Goal: Navigation & Orientation: Find specific page/section

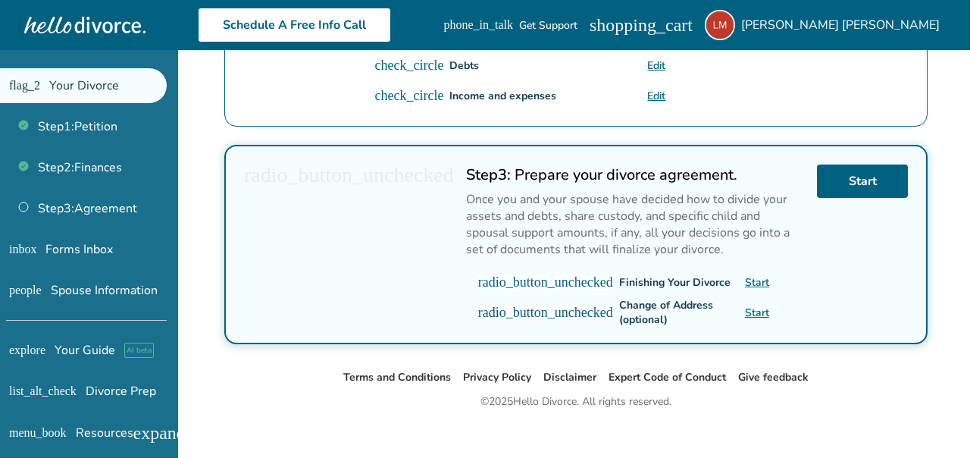
scroll to position [642, 0]
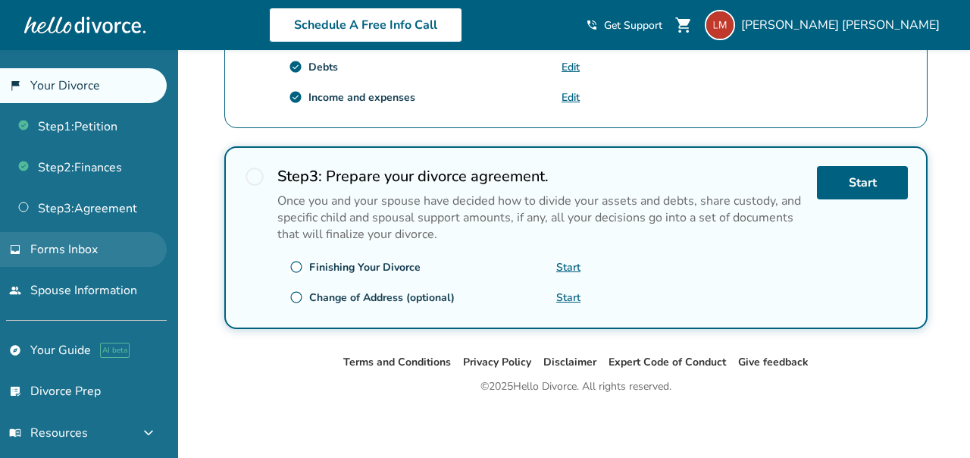
click at [102, 248] on link "inbox Forms Inbox" at bounding box center [83, 249] width 167 height 35
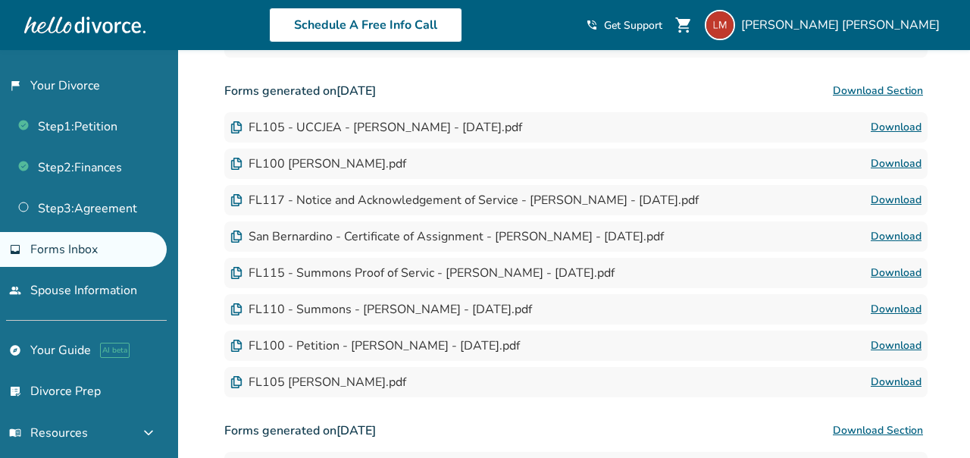
click at [129, 237] on link "inbox Forms Inbox" at bounding box center [83, 249] width 167 height 35
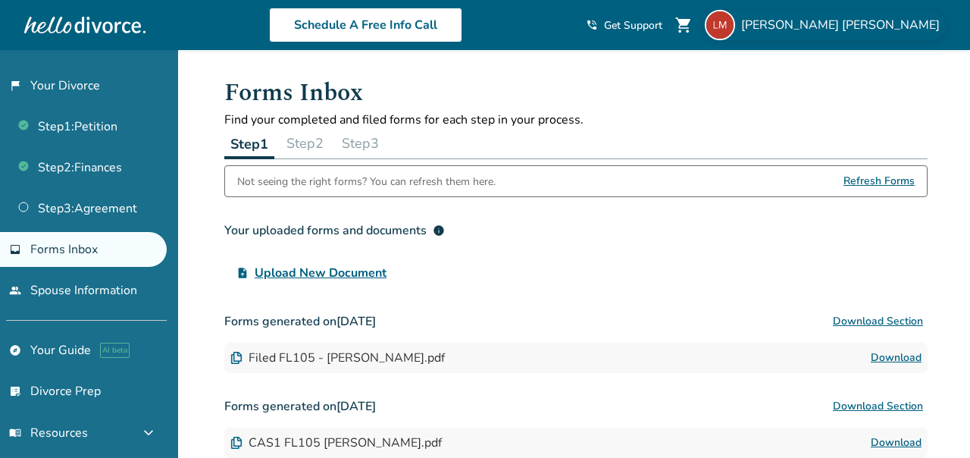
click at [876, 24] on span "Letticia Munoz" at bounding box center [843, 25] width 205 height 17
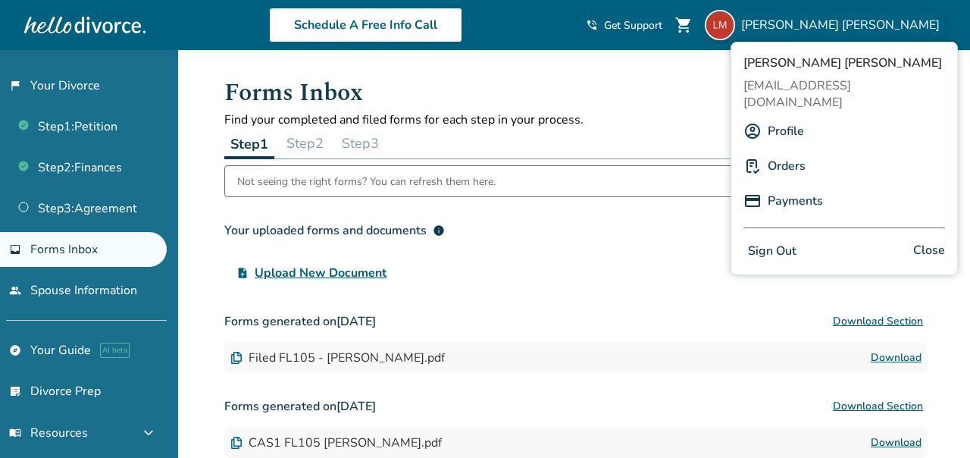
click at [790, 152] on link "Orders" at bounding box center [786, 166] width 38 height 29
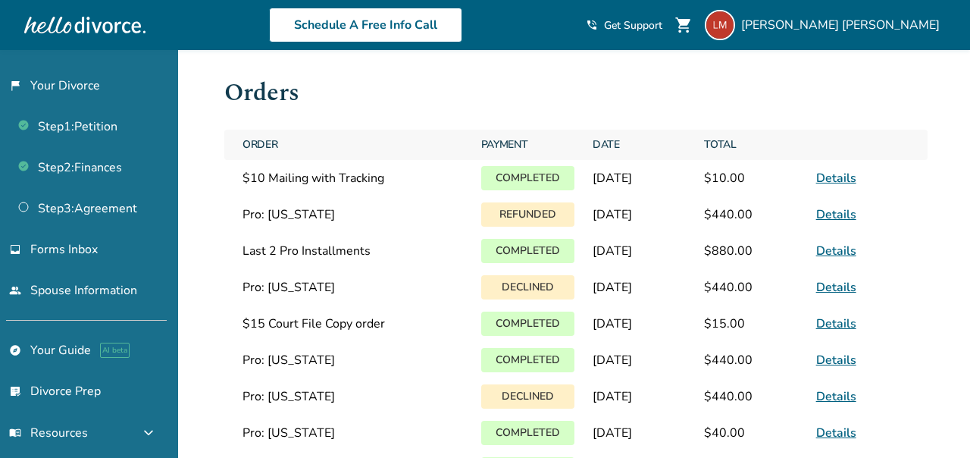
click at [836, 180] on link "Details" at bounding box center [836, 178] width 40 height 17
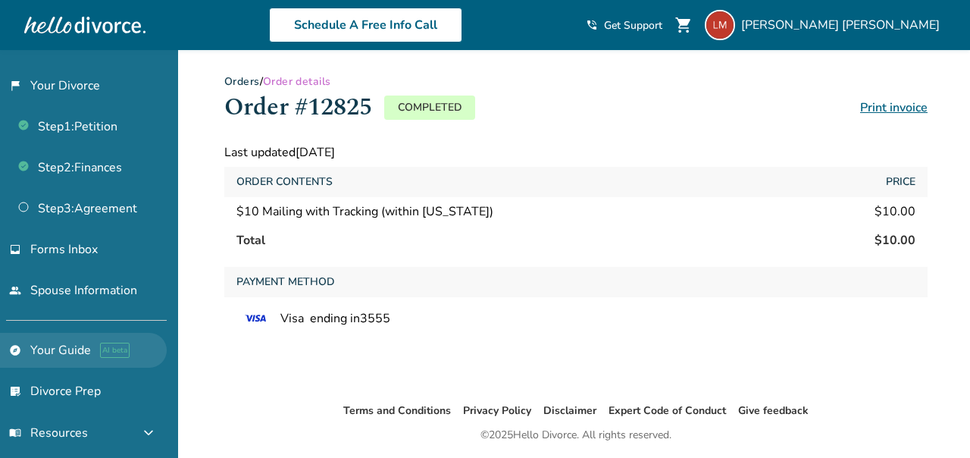
scroll to position [112, 0]
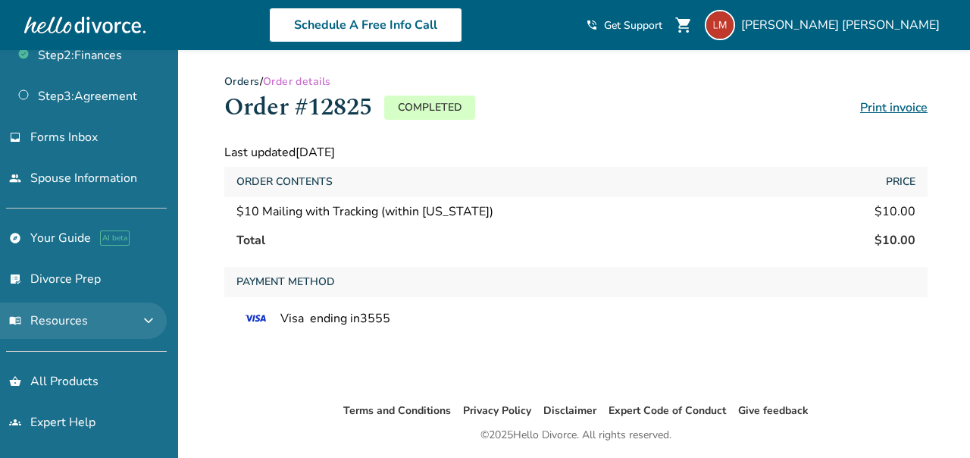
click at [155, 318] on span "expand_more" at bounding box center [148, 320] width 18 height 18
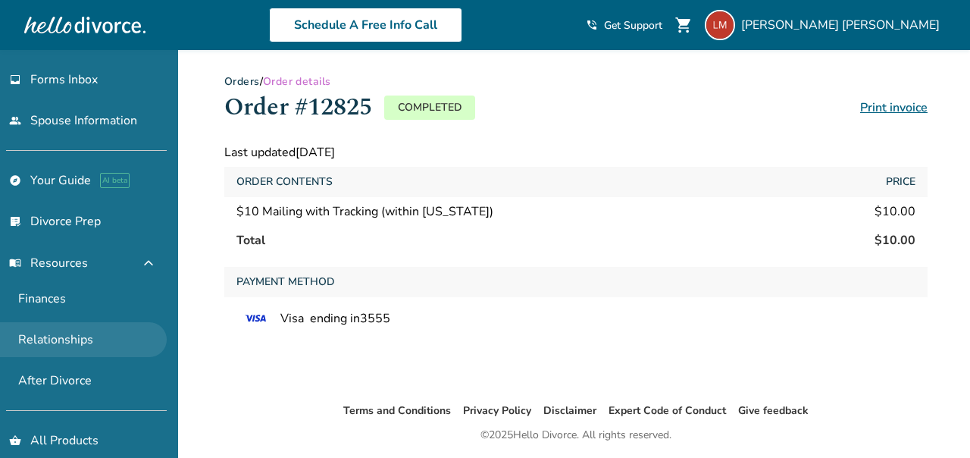
scroll to position [229, 0]
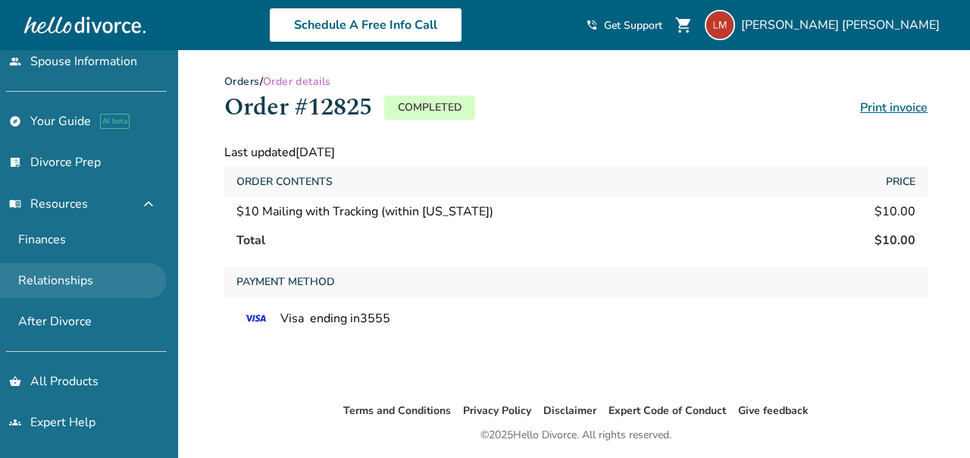
click at [83, 386] on link "shopping_basket All Products" at bounding box center [83, 381] width 167 height 35
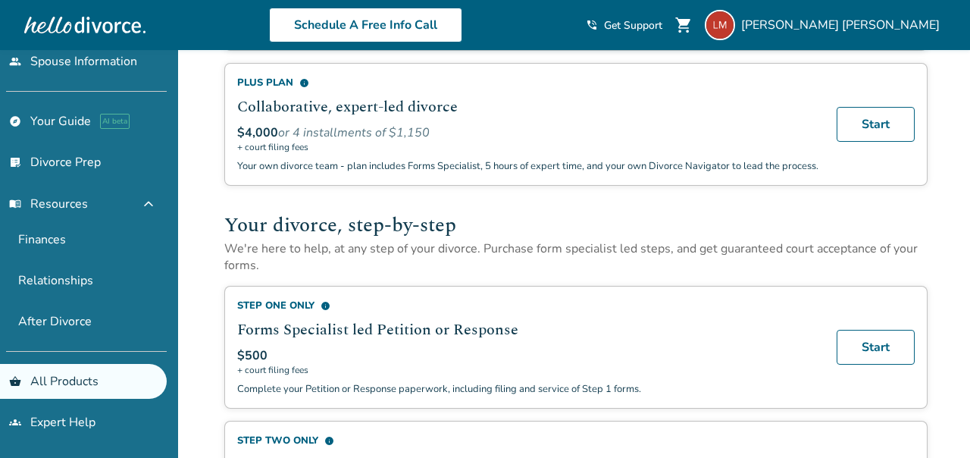
scroll to position [343, 0]
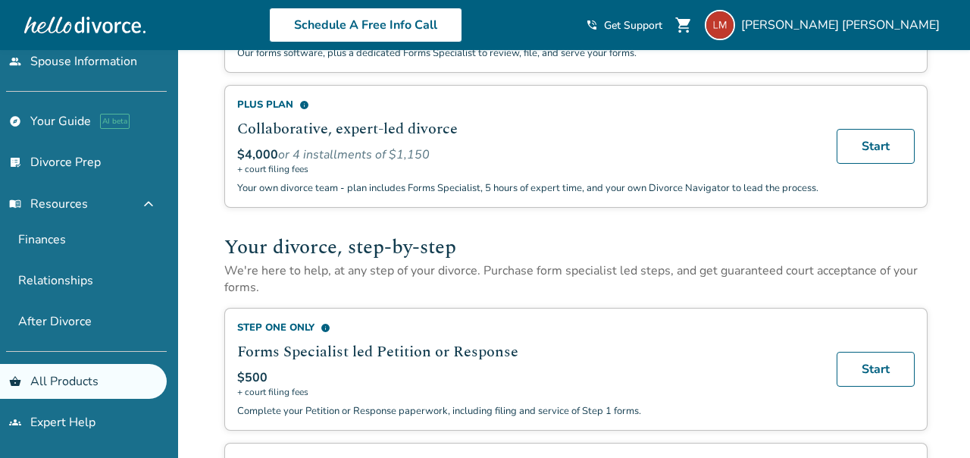
click at [262, 102] on div "Plus Plan info" at bounding box center [527, 105] width 581 height 14
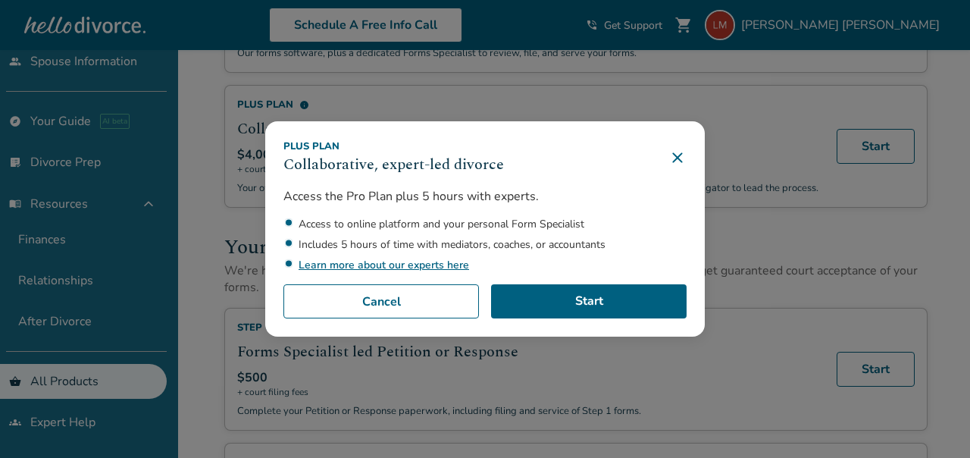
click at [675, 155] on icon at bounding box center [677, 157] width 10 height 10
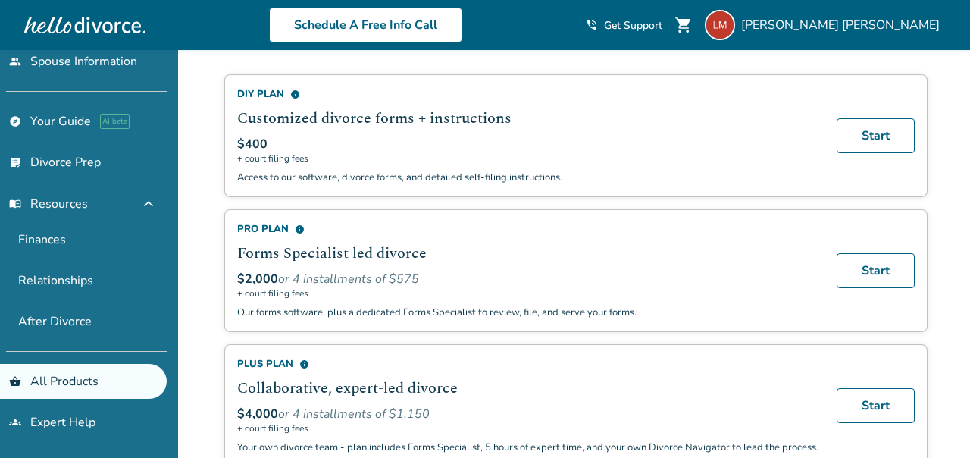
scroll to position [86, 0]
click at [267, 227] on div "Pro Plan info" at bounding box center [527, 227] width 581 height 14
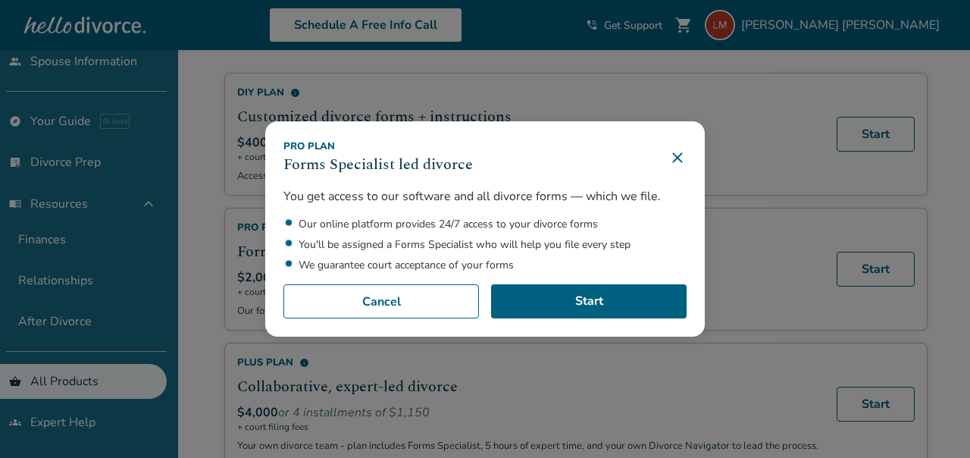
click at [677, 159] on icon at bounding box center [677, 157] width 18 height 18
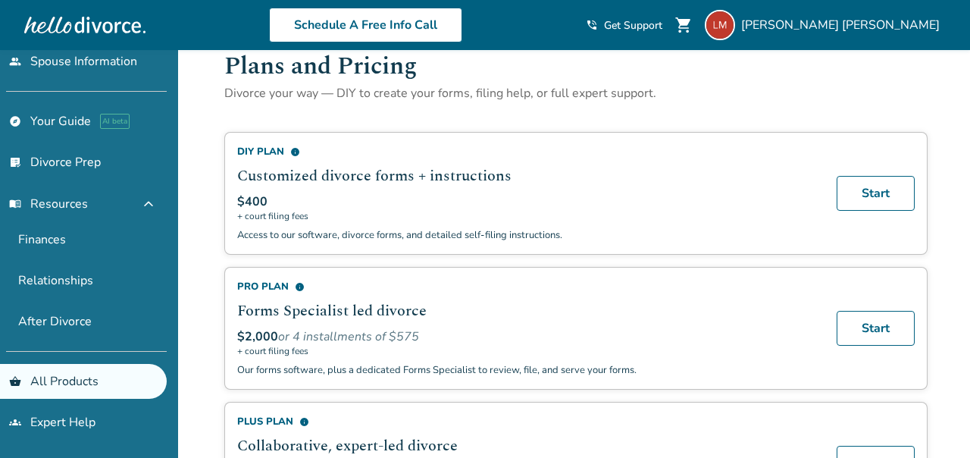
scroll to position [0, 0]
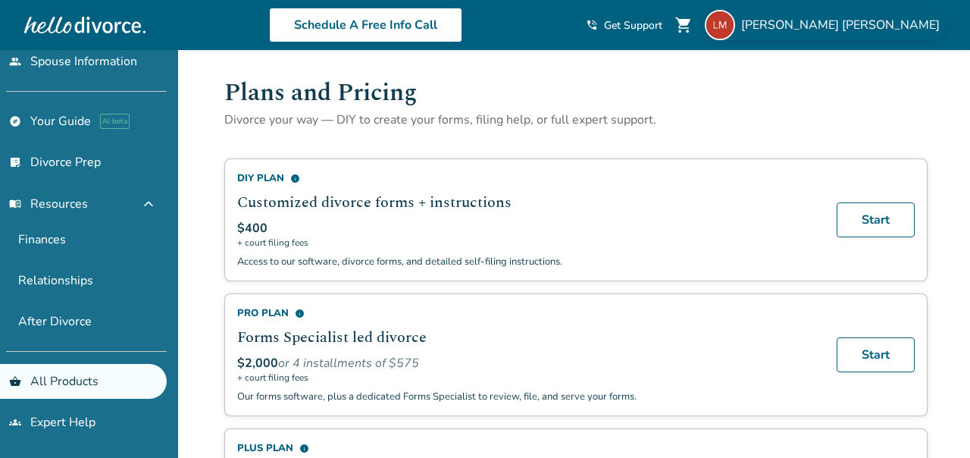
click at [903, 30] on span "Letticia Munoz" at bounding box center [843, 25] width 205 height 17
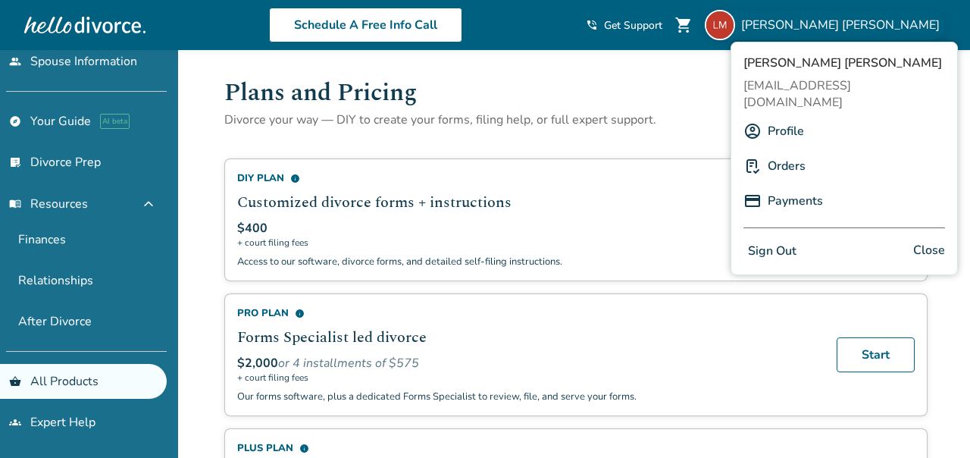
click at [684, 111] on p "Divorce your way — DIY to create your forms, filing help, or full expert suppor…" at bounding box center [575, 119] width 703 height 17
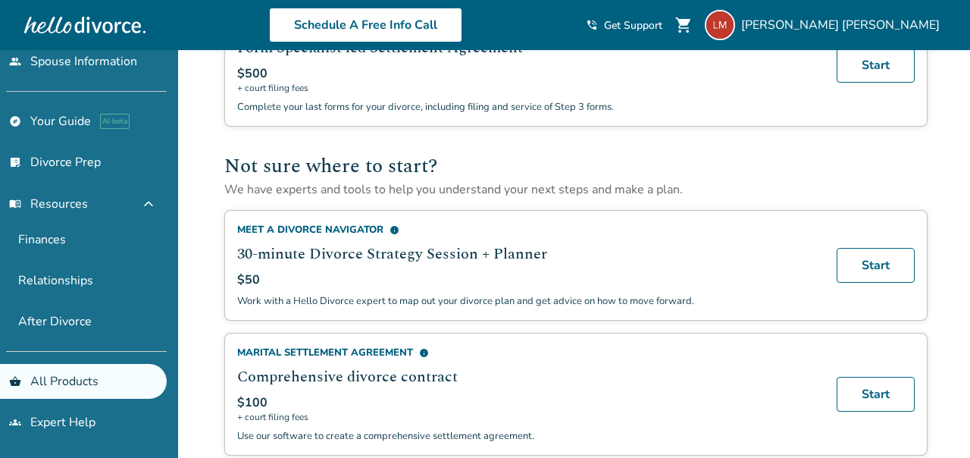
scroll to position [997, 0]
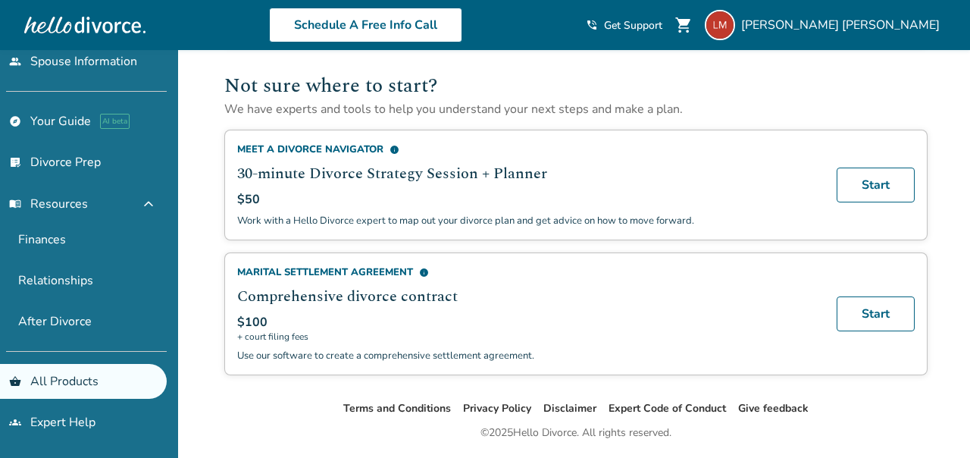
click at [339, 156] on div "Meet a Divorce Navigator info" at bounding box center [527, 149] width 581 height 14
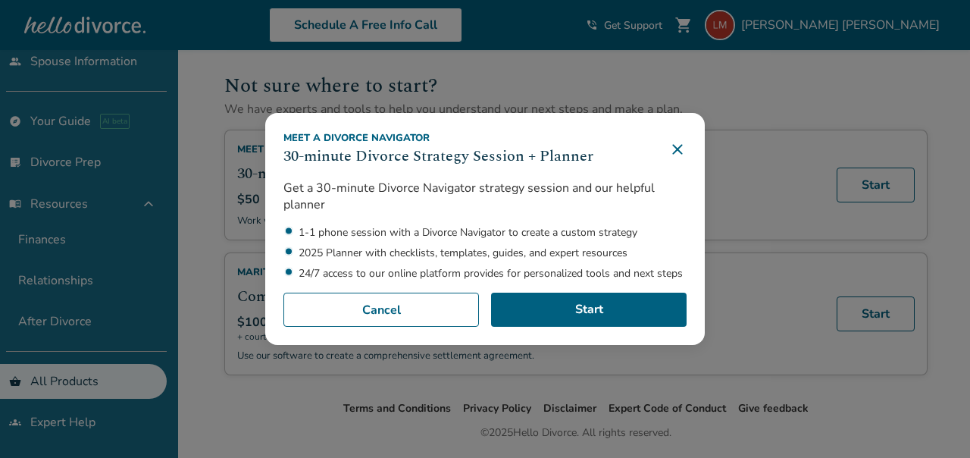
click at [673, 145] on icon at bounding box center [677, 149] width 10 height 10
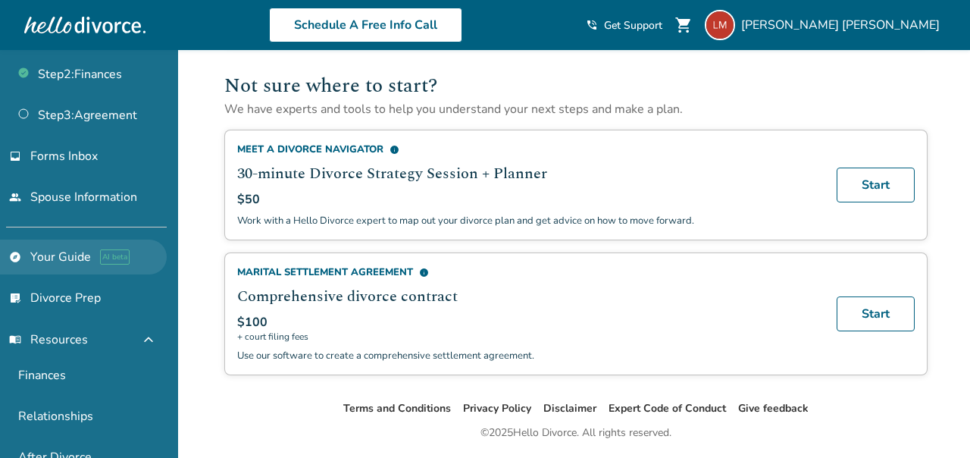
scroll to position [90, 0]
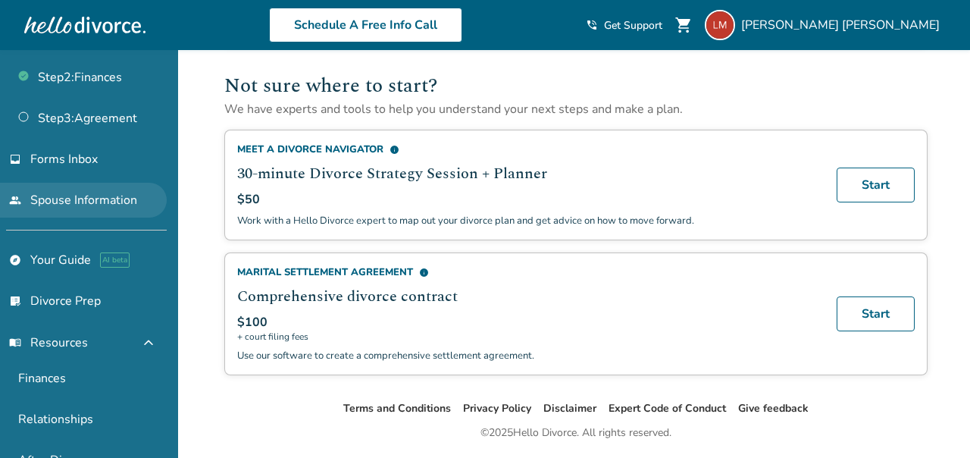
click at [73, 204] on link "people Spouse Information" at bounding box center [83, 200] width 167 height 35
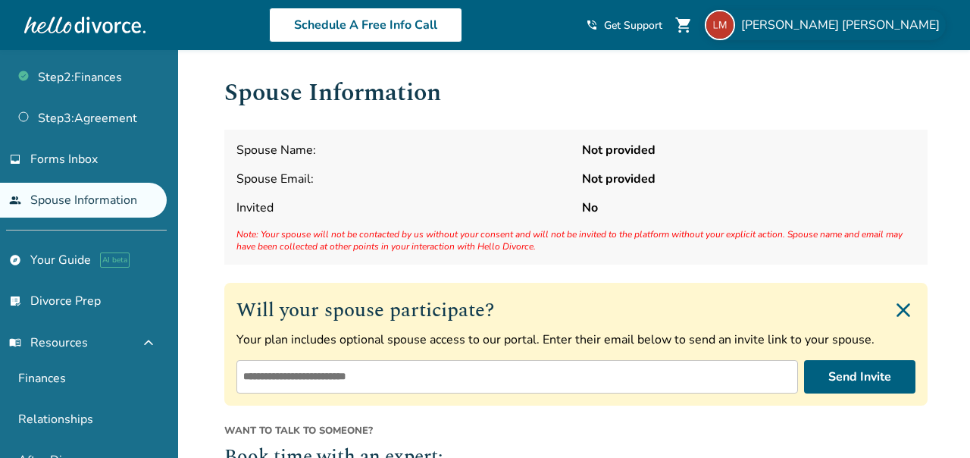
click at [891, 30] on span "Letticia Munoz" at bounding box center [843, 25] width 205 height 17
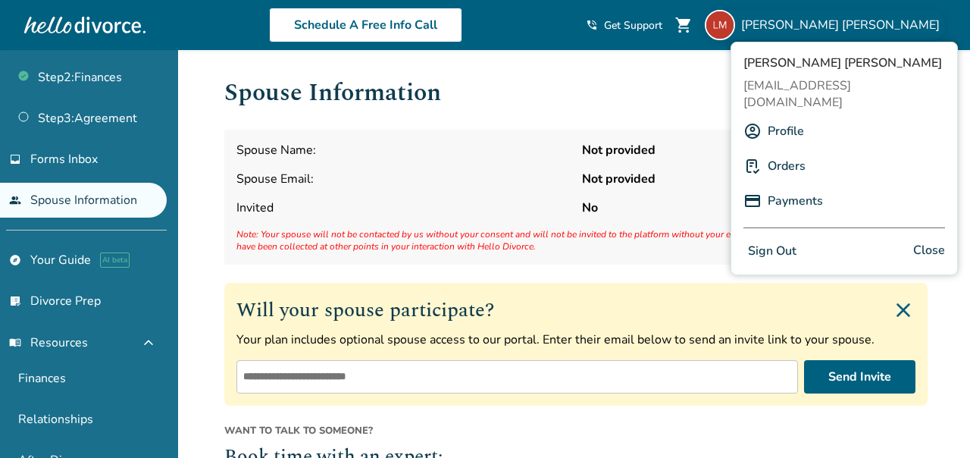
click at [783, 240] on button "Sign Out" at bounding box center [772, 251] width 58 height 22
